Goal: Information Seeking & Learning: Learn about a topic

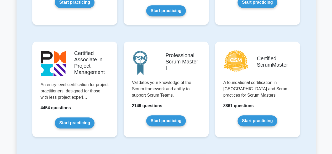
scroll to position [200, 0]
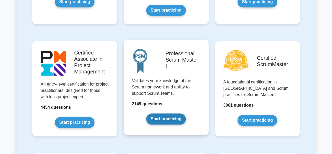
click at [175, 114] on link "Start practicing" at bounding box center [166, 118] width 40 height 11
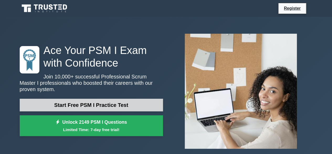
click at [87, 102] on link "Start Free PSM I Practice Test" at bounding box center [91, 104] width 143 height 13
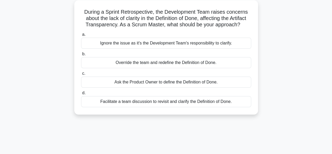
scroll to position [32, 0]
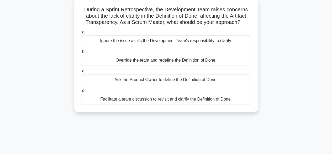
click at [130, 102] on div "Facilitate a team discussion to revisit and clarify the Definition of Done." at bounding box center [166, 98] width 170 height 11
click at [81, 92] on input "d. Facilitate a team discussion to revisit and clarify the Definition of Done." at bounding box center [81, 90] width 0 height 3
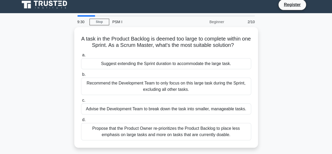
scroll to position [0, 0]
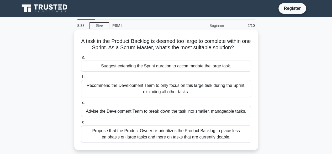
click at [129, 133] on div "Propose that the Product Owner re-prioritizes the Product Backlog to place less…" at bounding box center [166, 133] width 170 height 17
click at [81, 124] on input "d. Propose that the Product Owner re-prioritizes the Product Backlog to place l…" at bounding box center [81, 121] width 0 height 3
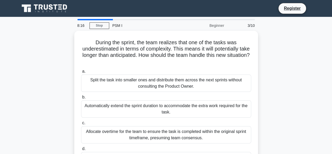
click at [278, 93] on div "During the sprint, the team realizes that one of the tasks was underestimated i…" at bounding box center [166, 107] width 299 height 152
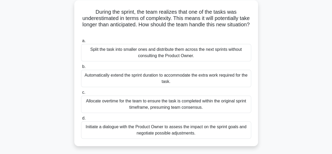
scroll to position [32, 0]
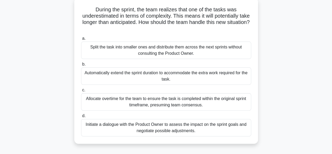
click at [208, 127] on div "Initiate a dialogue with the Product Owner to assess the impact on the sprint g…" at bounding box center [166, 127] width 170 height 17
click at [81, 117] on input "d. Initiate a dialogue with the Product Owner to assess the impact on the sprin…" at bounding box center [81, 115] width 0 height 3
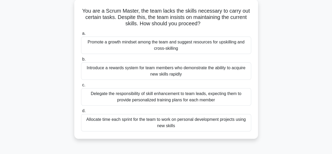
scroll to position [0, 0]
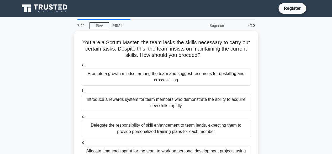
click at [275, 98] on div "You are a Scrum Master, the team lacks the skills necessary to carry out certai…" at bounding box center [166, 103] width 299 height 145
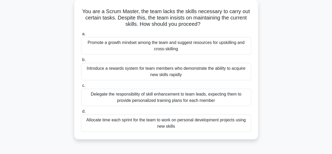
scroll to position [32, 0]
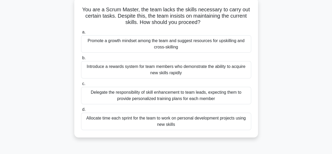
click at [205, 45] on div "Promote a growth mindset among the team and suggest resources for upskilling an…" at bounding box center [166, 43] width 170 height 17
click at [81, 34] on input "a. Promote a growth mindset among the team and suggest resources for upskilling…" at bounding box center [81, 31] width 0 height 3
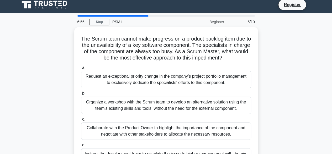
scroll to position [0, 0]
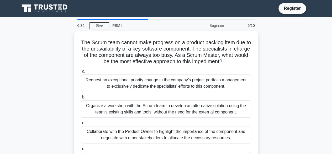
click at [269, 61] on div "The Scrum team cannot make progress on a product backlog item due to the unavai…" at bounding box center [166, 110] width 299 height 158
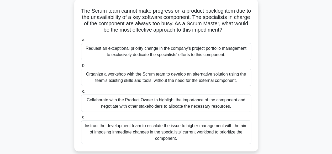
scroll to position [42, 0]
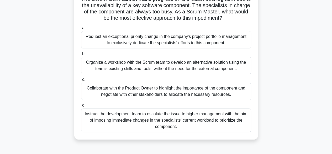
click at [207, 94] on div "Collaborate with the Product Owner to highlight the importance of the component…" at bounding box center [166, 90] width 170 height 17
click at [81, 81] on input "c. Collaborate with the Product Owner to highlight the importance of the compon…" at bounding box center [81, 79] width 0 height 3
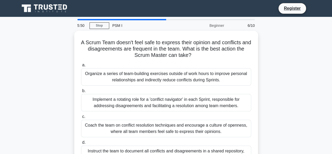
scroll to position [0, 0]
click at [280, 107] on div "A Scrum Team doesn't feel safe to express their opinion and conflicts and disag…" at bounding box center [166, 107] width 299 height 152
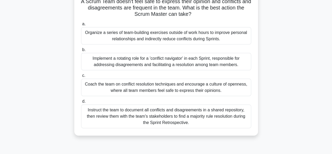
scroll to position [42, 0]
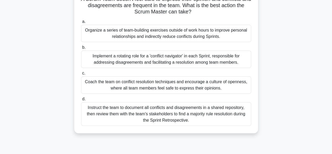
click at [189, 84] on div "Coach the team on conflict resolution techniques and encourage a culture of ope…" at bounding box center [166, 84] width 170 height 17
click at [81, 75] on input "c. Coach the team on conflict resolution techniques and encourage a culture of …" at bounding box center [81, 72] width 0 height 3
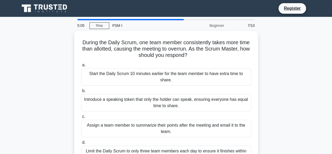
scroll to position [0, 0]
click at [271, 92] on div "During the Daily Scrum, one team member consistently takes more time than allot…" at bounding box center [166, 103] width 299 height 145
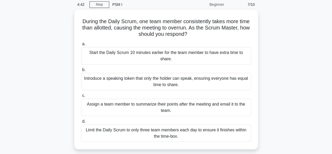
scroll to position [32, 0]
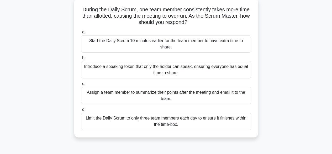
click at [198, 65] on div "Introduce a speaking token that only the holder can speak, ensuring everyone ha…" at bounding box center [166, 69] width 170 height 17
click at [81, 60] on input "b. Introduce a speaking token that only the holder can speak, ensuring everyone…" at bounding box center [81, 57] width 0 height 3
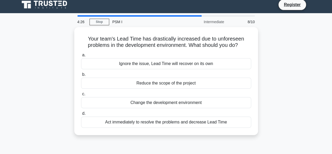
scroll to position [0, 0]
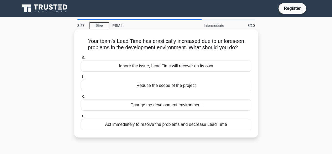
click at [148, 125] on div "Act immediately to resolve the problems and decrease Lead Time" at bounding box center [166, 124] width 170 height 11
click at [81, 117] on input "d. Act immediately to resolve the problems and decrease Lead Time" at bounding box center [81, 115] width 0 height 3
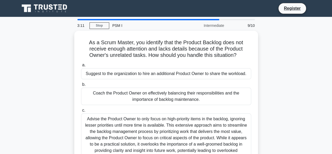
click at [278, 106] on div "As a Scrum Master, you identify that the Product Backlog does not receive enoug…" at bounding box center [166, 116] width 299 height 171
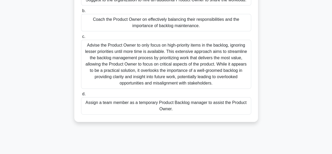
scroll to position [63, 0]
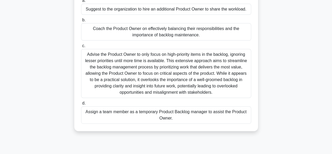
click at [211, 33] on div "Coach the Product Owner on effectively balancing their responsibilities and the…" at bounding box center [166, 31] width 170 height 17
click at [81, 22] on input "b. Coach the Product Owner on effectively balancing their responsibilities and …" at bounding box center [81, 19] width 0 height 3
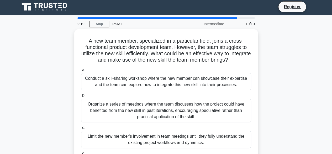
scroll to position [0, 0]
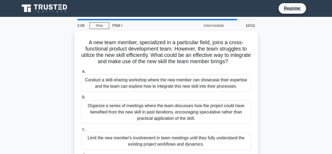
click at [266, 94] on div "A new team member, specialized in a particular field, joins a cross-functional …" at bounding box center [166, 110] width 299 height 158
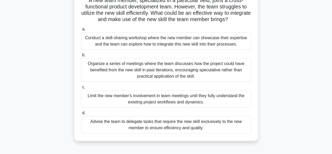
scroll to position [53, 0]
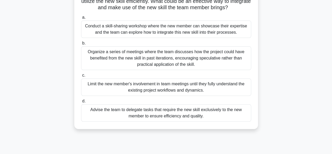
click at [221, 32] on div "Conduct a skill-sharing workshop where the new member can showcase their expert…" at bounding box center [166, 28] width 170 height 17
click at [81, 19] on input "a. Conduct a skill-sharing workshop where the new member can showcase their exp…" at bounding box center [81, 17] width 0 height 3
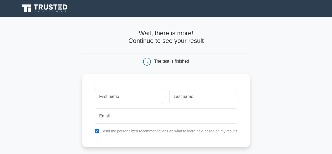
click at [286, 55] on main "Wait, there is more! Continue to see your result The test is finished and the" at bounding box center [166, 111] width 332 height 189
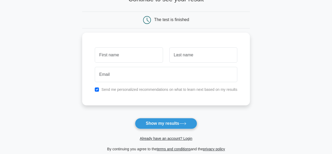
scroll to position [42, 0]
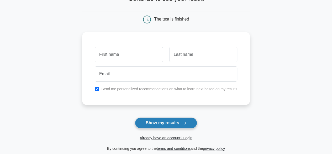
click at [181, 125] on button "Show my results" at bounding box center [166, 122] width 62 height 11
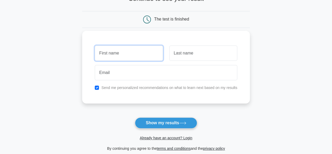
click at [131, 60] on input "text" at bounding box center [129, 52] width 68 height 15
type input "simo"
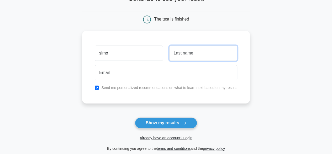
click at [203, 48] on input "text" at bounding box center [203, 52] width 68 height 15
type input "test"
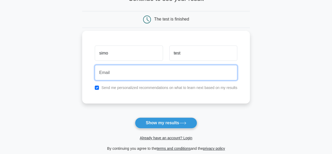
click at [157, 72] on input "email" at bounding box center [166, 72] width 143 height 15
type input "ikhaljan.mohamed@gmail.com"
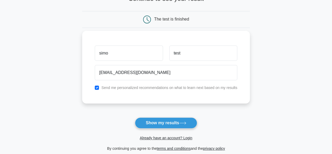
click at [124, 88] on label "Send me personalized recommendations on what to learn next based on my results" at bounding box center [169, 87] width 136 height 4
click at [95, 87] on input "checkbox" at bounding box center [97, 87] width 4 height 4
checkbox input "false"
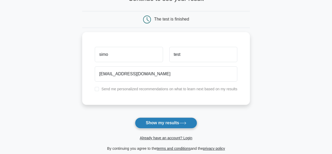
click at [149, 121] on button "Show my results" at bounding box center [166, 122] width 62 height 11
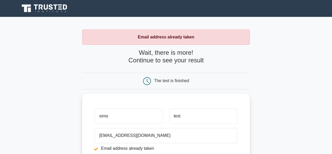
click at [266, 107] on main "Email address already taken Wait, there is more! Continue to see your result Th…" at bounding box center [166, 126] width 332 height 218
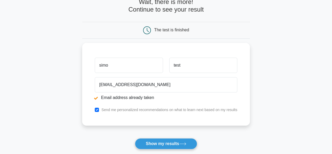
scroll to position [84, 0]
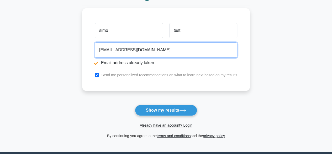
click at [181, 56] on input "[EMAIL_ADDRESS][DOMAIN_NAME]" at bounding box center [166, 49] width 143 height 15
type input "i"
click at [181, 56] on input "email" at bounding box center [166, 49] width 143 height 15
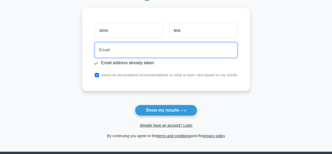
type input "[PERSON_NAME][EMAIL_ADDRESS][DOMAIN_NAME]"
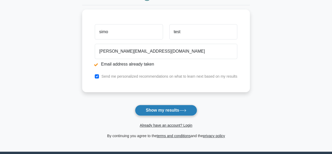
click at [153, 111] on button "Show my results" at bounding box center [166, 109] width 62 height 11
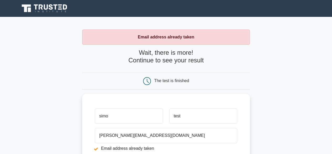
click at [255, 102] on main "Email address already taken Wait, there is more! Continue to see your result Th…" at bounding box center [166, 126] width 332 height 218
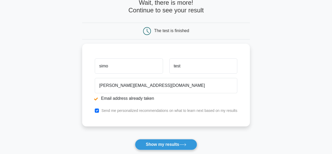
scroll to position [74, 0]
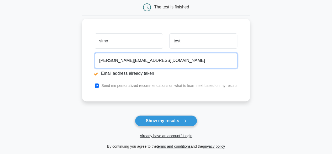
click at [172, 62] on input "Mohammed.Ikhaljan@inwi.ma" at bounding box center [166, 60] width 143 height 15
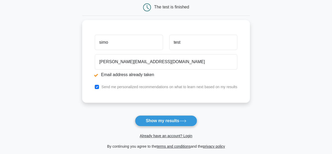
click at [269, 131] on main "Email address already taken Wait, there is more! Continue to see your result Th…" at bounding box center [166, 52] width 332 height 218
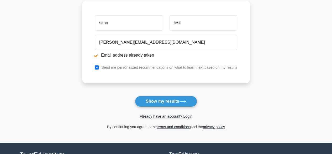
scroll to position [95, 0]
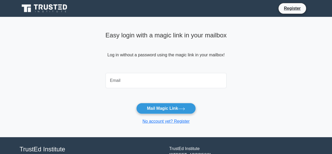
click at [141, 78] on input "email" at bounding box center [166, 80] width 121 height 15
type input "[EMAIL_ADDRESS][DOMAIN_NAME]"
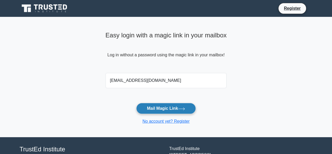
click at [173, 106] on button "Mail Magic Link" at bounding box center [166, 108] width 60 height 11
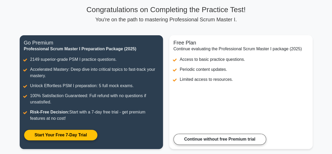
scroll to position [74, 0]
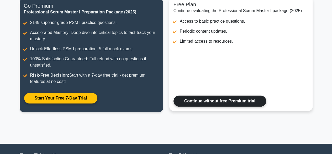
click at [217, 100] on link "Continue without free Premium trial" at bounding box center [220, 100] width 93 height 11
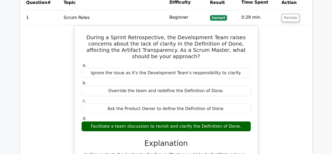
scroll to position [462, 0]
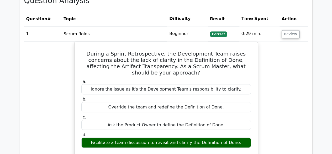
click at [59, 35] on td "1" at bounding box center [43, 33] width 38 height 15
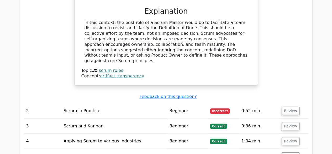
scroll to position [620, 0]
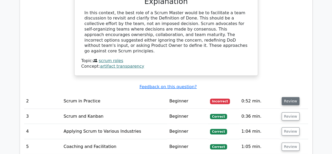
click at [289, 97] on button "Review" at bounding box center [291, 101] width 18 height 8
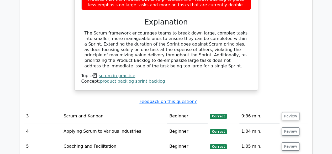
scroll to position [851, 0]
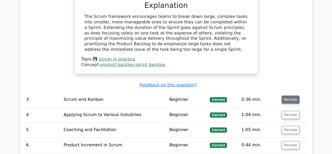
click at [289, 95] on button "Review" at bounding box center [291, 99] width 18 height 8
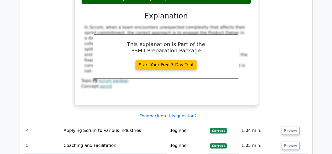
scroll to position [1082, 0]
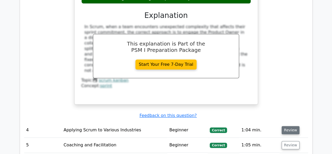
click at [286, 126] on button "Review" at bounding box center [291, 130] width 18 height 8
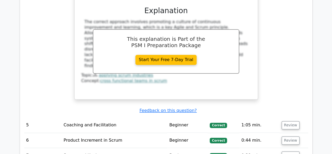
scroll to position [1355, 0]
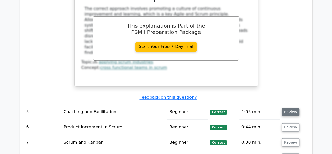
click at [288, 108] on button "Review" at bounding box center [291, 112] width 18 height 8
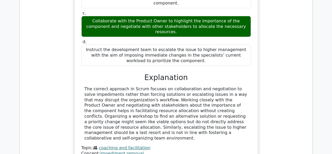
scroll to position [1565, 0]
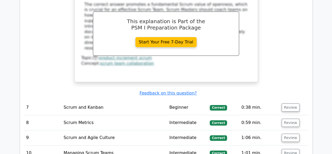
scroll to position [1912, 0]
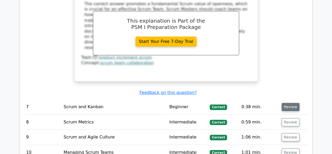
click at [291, 103] on button "Review" at bounding box center [291, 107] width 18 height 8
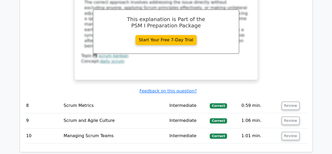
scroll to position [2174, 0]
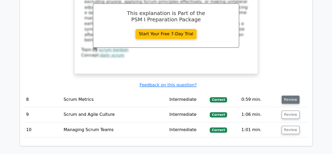
click at [289, 95] on button "Review" at bounding box center [291, 99] width 18 height 8
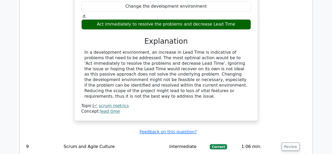
scroll to position [2353, 0]
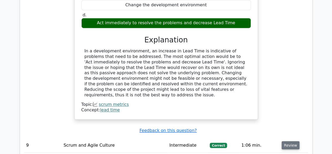
click at [286, 141] on button "Review" at bounding box center [291, 145] width 18 height 8
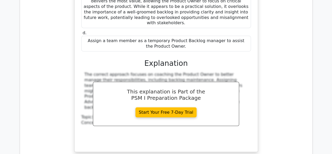
scroll to position [2626, 0]
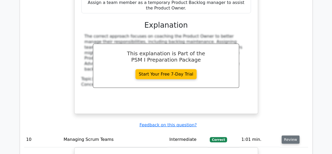
scroll to position [2699, 0]
